Goal: Check status: Check status

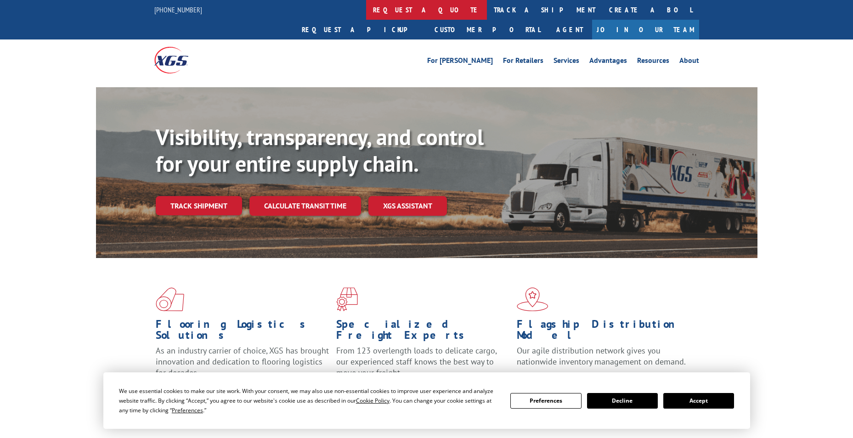
click at [366, 9] on link "request a quote" at bounding box center [426, 10] width 121 height 20
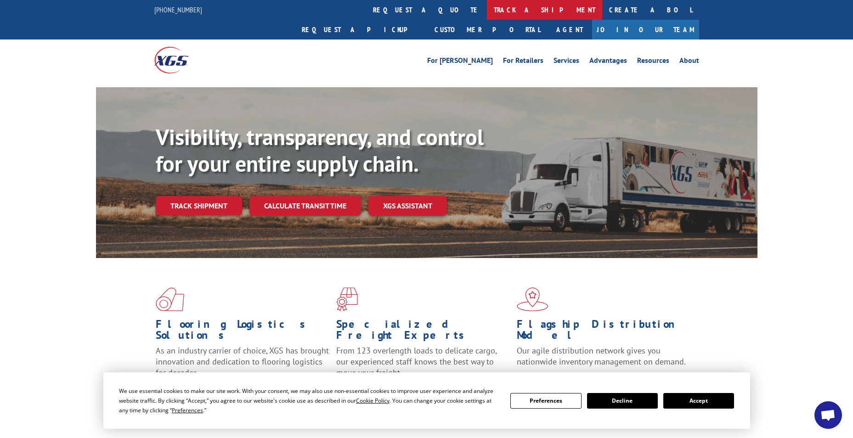
click at [487, 14] on link "track a shipment" at bounding box center [544, 10] width 115 height 20
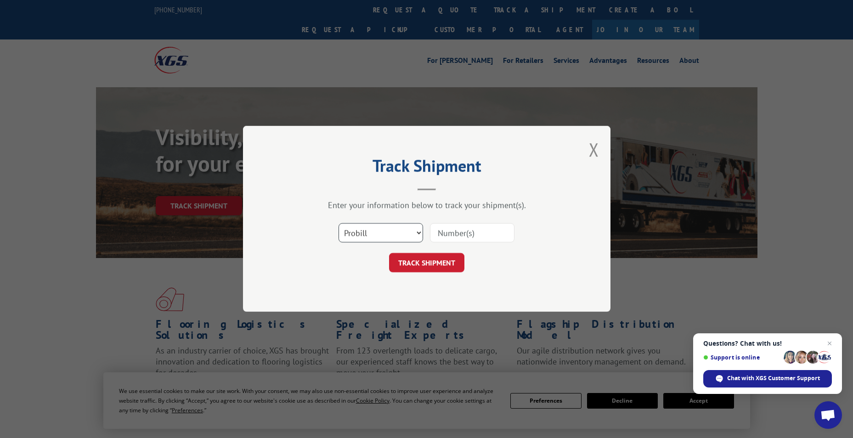
drag, startPoint x: 365, startPoint y: 237, endPoint x: 366, endPoint y: 243, distance: 6.5
click at [365, 237] on select "Select category... Probill BOL PO" at bounding box center [380, 233] width 84 height 19
select select "po"
click at [338, 224] on select "Select category... Probill BOL PO" at bounding box center [380, 233] width 84 height 19
click at [474, 234] on input at bounding box center [472, 233] width 84 height 19
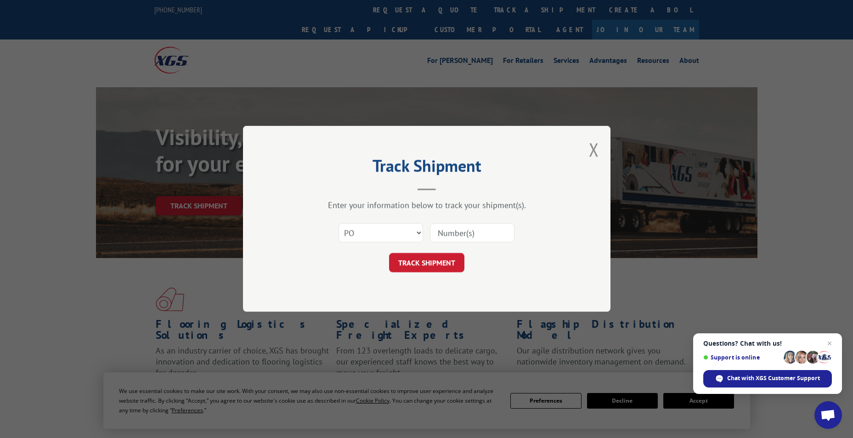
paste input "83530689"
type input "83530689"
click at [446, 260] on button "TRACK SHIPMENT" at bounding box center [426, 262] width 75 height 19
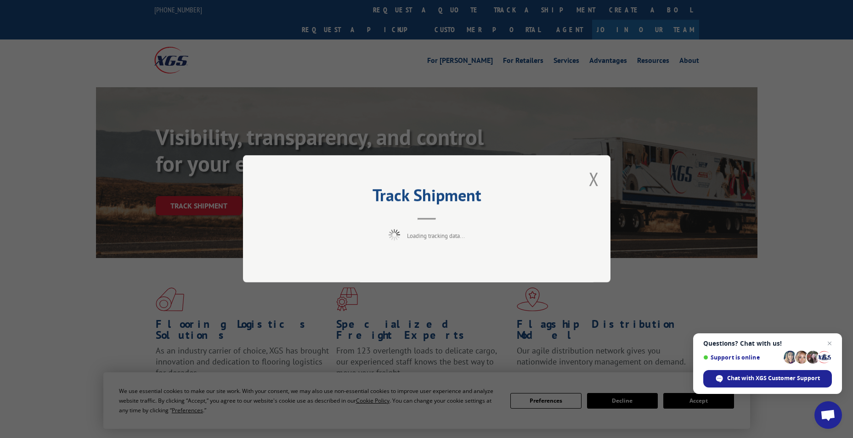
click at [682, 275] on div "Track Shipment Loading tracking data..." at bounding box center [426, 219] width 853 height 438
click at [596, 178] on button "Close modal" at bounding box center [594, 179] width 10 height 24
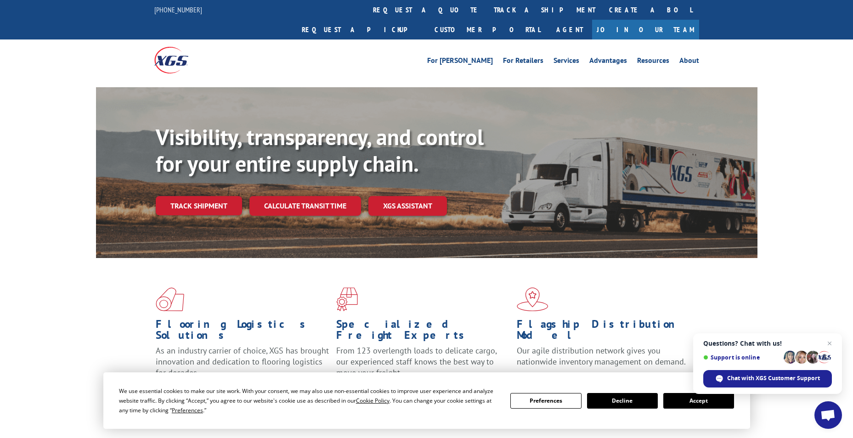
drag, startPoint x: 683, startPoint y: 399, endPoint x: 669, endPoint y: 382, distance: 22.2
click at [683, 399] on button "Accept" at bounding box center [698, 401] width 71 height 16
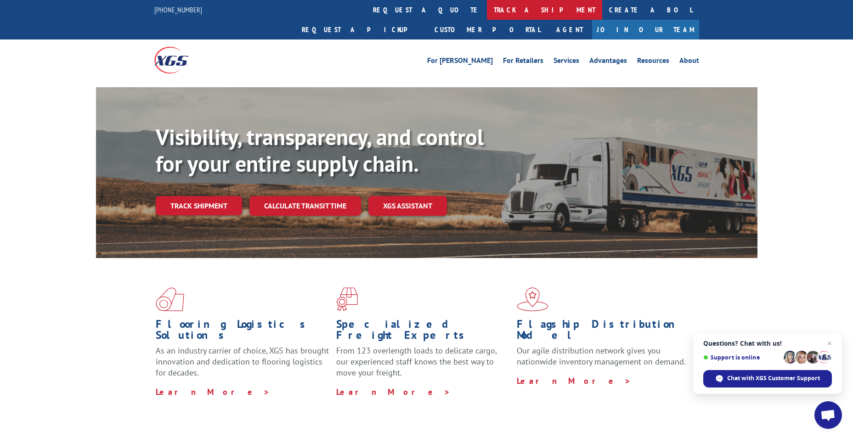
click at [487, 9] on link "track a shipment" at bounding box center [544, 10] width 115 height 20
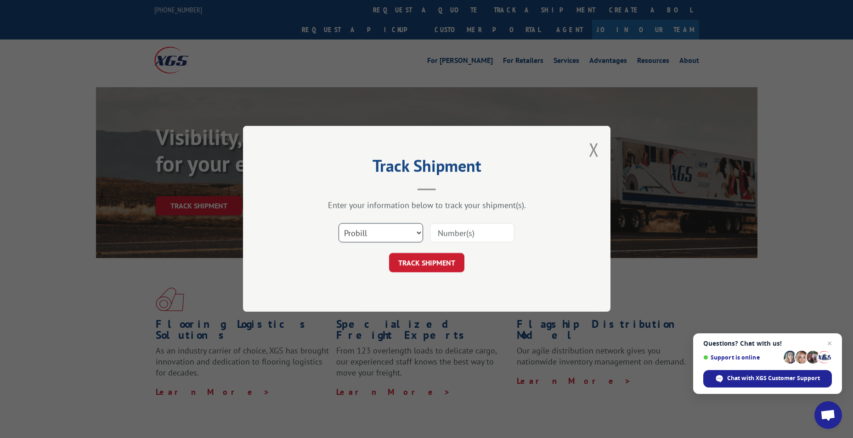
click at [383, 233] on select "Select category... Probill BOL PO" at bounding box center [380, 233] width 84 height 19
select select "po"
click at [338, 224] on select "Select category... Probill BOL PO" at bounding box center [380, 233] width 84 height 19
click at [451, 235] on input at bounding box center [472, 233] width 84 height 19
paste input "83530689"
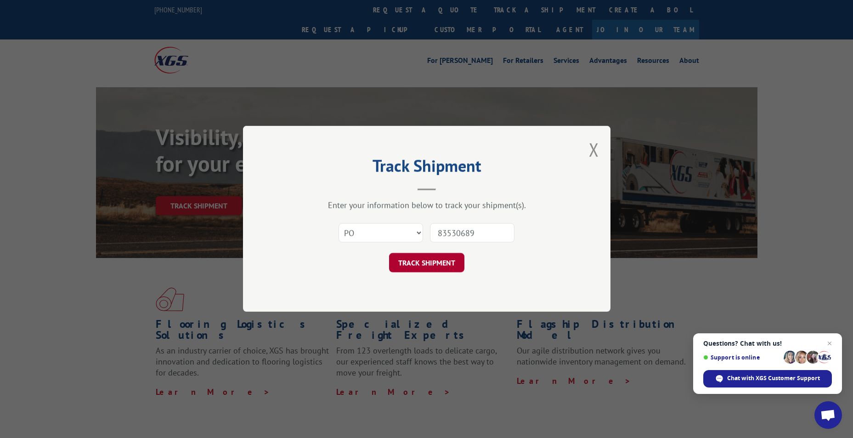
type input "83530689"
click at [423, 263] on button "TRACK SHIPMENT" at bounding box center [426, 262] width 75 height 19
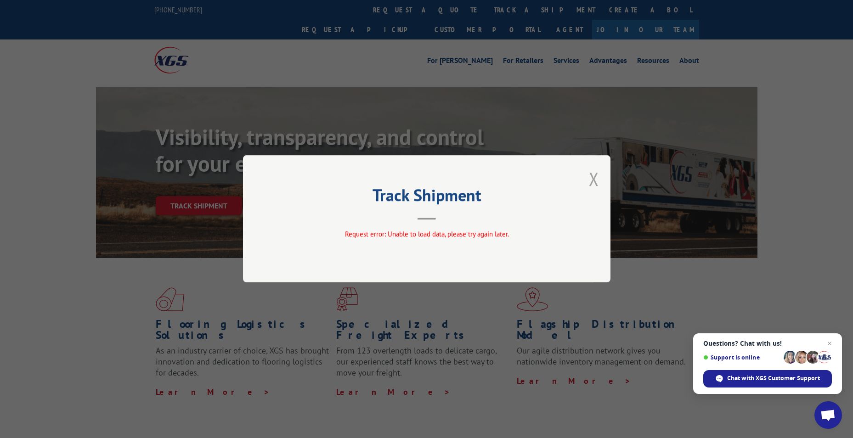
click at [595, 178] on button "Close modal" at bounding box center [594, 179] width 10 height 24
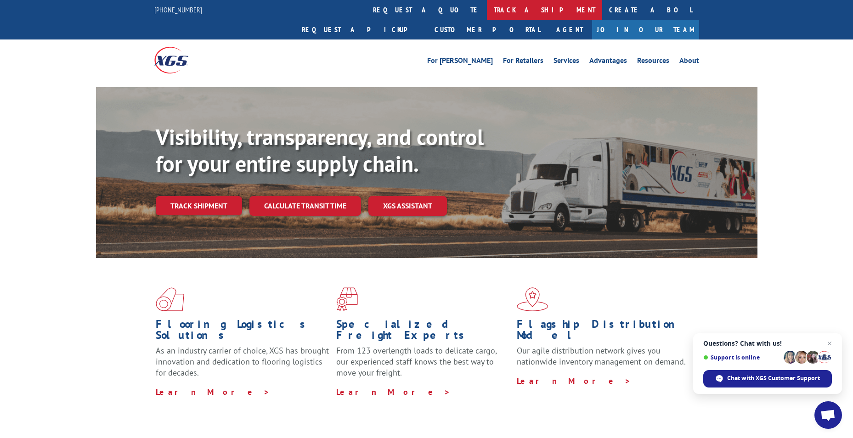
click at [487, 12] on link "track a shipment" at bounding box center [544, 10] width 115 height 20
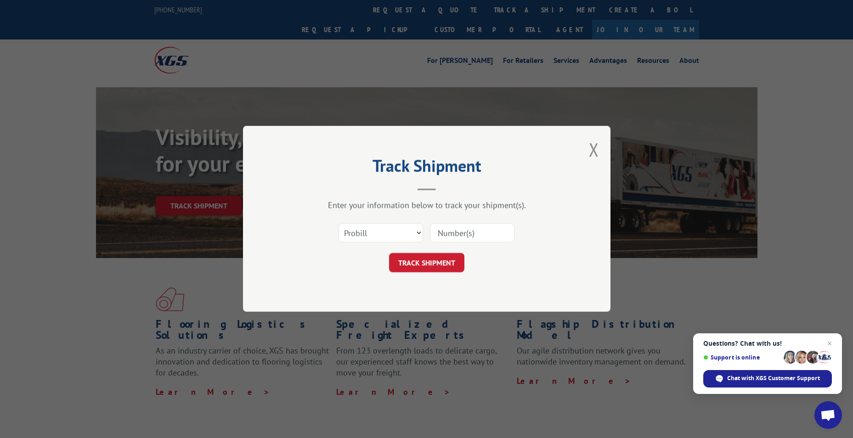
click at [457, 236] on input at bounding box center [472, 233] width 84 height 19
paste input "16331424"
type input "16331424"
click at [432, 261] on button "TRACK SHIPMENT" at bounding box center [426, 262] width 75 height 19
